Goal: Book appointment/travel/reservation

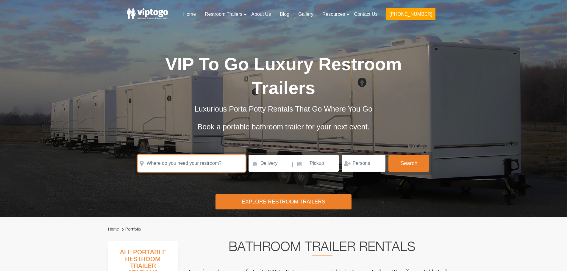
click at [185, 155] on input "text" at bounding box center [192, 163] width 108 height 17
paste input "[STREET_ADDRESS][PERSON_NAME][US_STATE]"
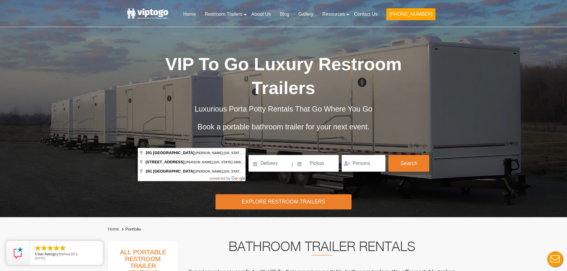
type input "[STREET_ADDRESS][PERSON_NAME][US_STATE]"
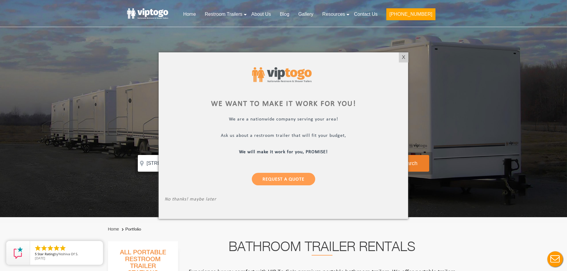
click at [406, 54] on div "X" at bounding box center [403, 57] width 9 height 10
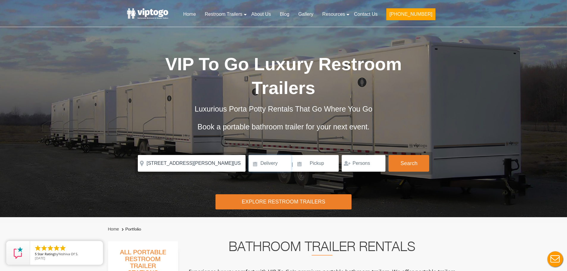
click at [260, 155] on input at bounding box center [270, 163] width 43 height 17
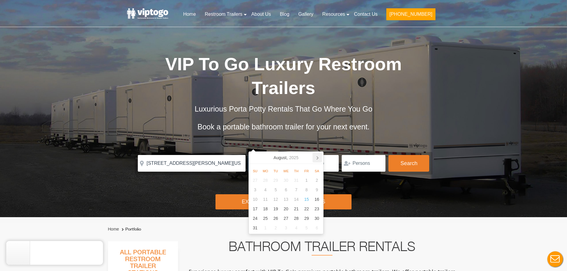
click at [319, 156] on icon at bounding box center [318, 158] width 10 height 10
click at [285, 191] on div "10" at bounding box center [286, 190] width 10 height 10
type input "[DATE]"
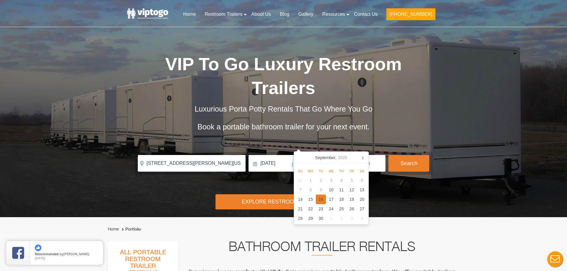
click at [320, 199] on div "16" at bounding box center [321, 200] width 10 height 10
type input "[DATE]"
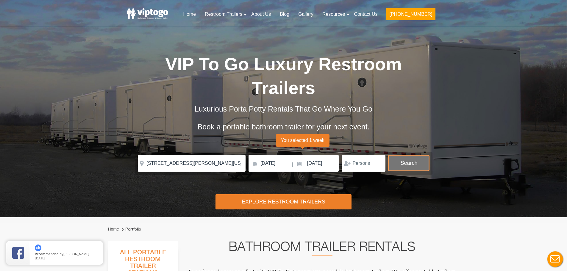
click at [411, 155] on button "Search" at bounding box center [408, 163] width 41 height 16
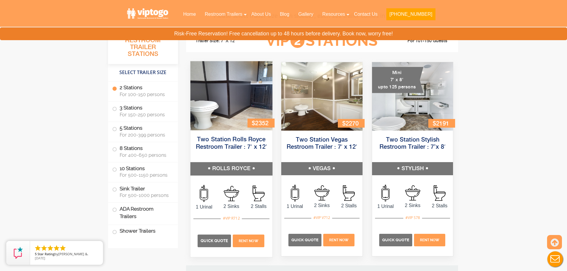
scroll to position [271, 0]
